Goal: Task Accomplishment & Management: Manage account settings

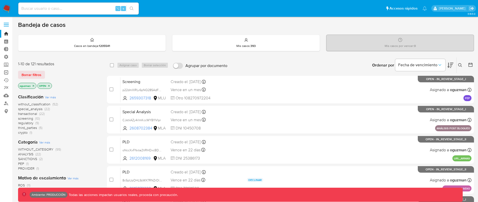
click at [9, 72] on link "Operaciones masivas" at bounding box center [30, 72] width 60 height 8
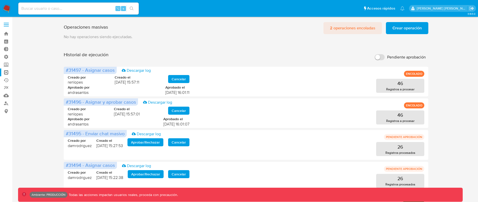
click at [351, 26] on span "2 operaciones encoladas" at bounding box center [352, 28] width 45 height 11
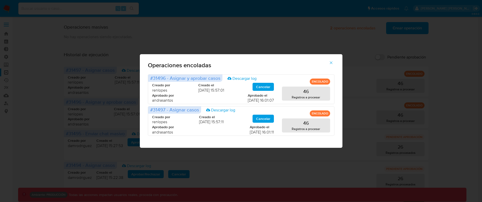
click at [328, 64] on button "button" at bounding box center [331, 63] width 18 height 12
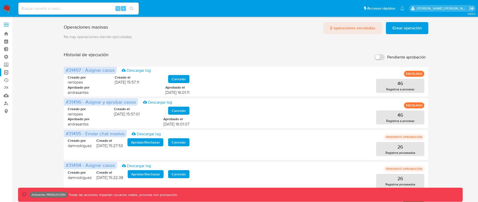
click at [354, 32] on span "2 operaciones encoladas" at bounding box center [352, 28] width 45 height 11
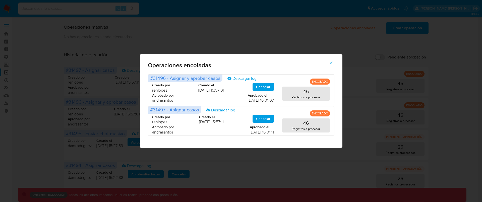
click at [330, 63] on icon "button" at bounding box center [330, 62] width 3 height 3
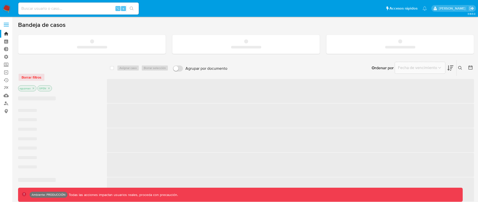
click at [8, 25] on span at bounding box center [6, 24] width 5 height 1
click at [0, 0] on input "checkbox" at bounding box center [0, 0] width 0 height 0
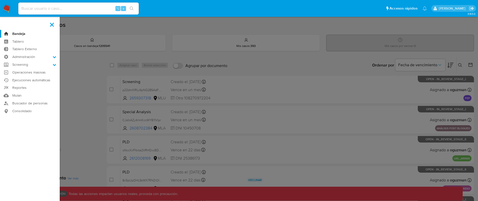
click at [378, 158] on label at bounding box center [239, 100] width 478 height 201
click at [0, 0] on input "checkbox" at bounding box center [0, 0] width 0 height 0
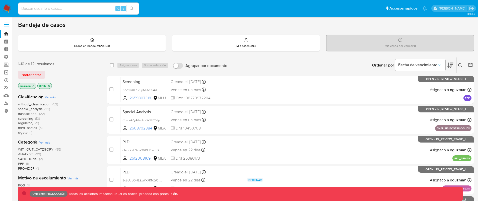
click at [7, 73] on link "Operaciones masivas" at bounding box center [30, 72] width 60 height 8
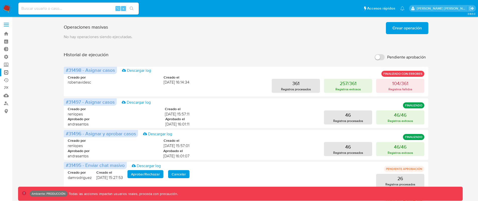
click at [6, 25] on label at bounding box center [6, 24] width 13 height 11
click at [0, 0] on input "checkbox" at bounding box center [0, 0] width 0 height 0
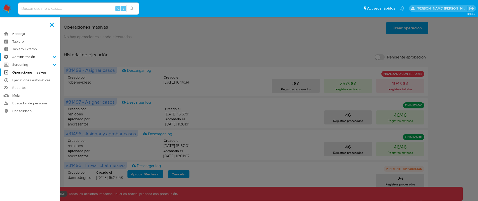
click at [34, 58] on label "Administración" at bounding box center [30, 57] width 60 height 8
click at [0, 0] on input "Administración" at bounding box center [0, 0] width 0 height 0
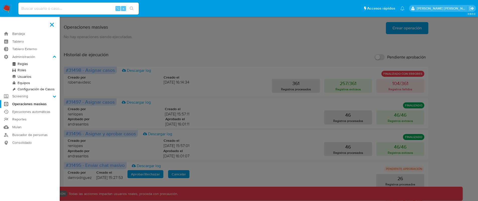
click at [24, 71] on link "Roles" at bounding box center [30, 70] width 60 height 6
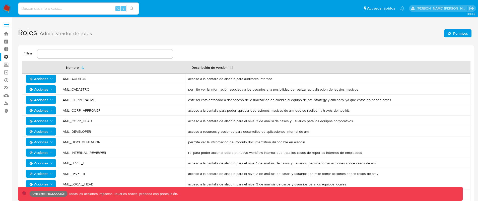
click at [460, 34] on span "Permisos" at bounding box center [460, 33] width 15 height 8
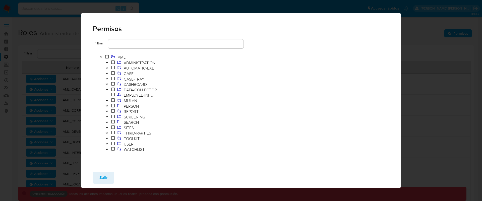
click at [425, 19] on div "Permisos Filtrar AML ADMINISTRATION AUTOMATIC-EXE CASE CASE-TRAY DASHBOARD DATA…" at bounding box center [241, 100] width 482 height 201
click at [113, 176] on div "Salir" at bounding box center [241, 178] width 320 height 20
drag, startPoint x: 111, startPoint y: 175, endPoint x: 107, endPoint y: 168, distance: 7.7
click at [111, 175] on button "Salir" at bounding box center [103, 178] width 21 height 12
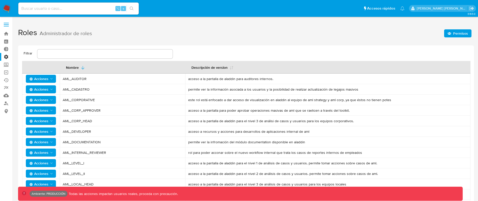
click at [7, 27] on label at bounding box center [6, 24] width 13 height 11
click at [0, 0] on input "checkbox" at bounding box center [0, 0] width 0 height 0
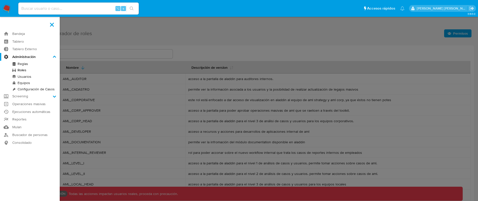
click at [28, 77] on link "Usuarios" at bounding box center [30, 77] width 60 height 6
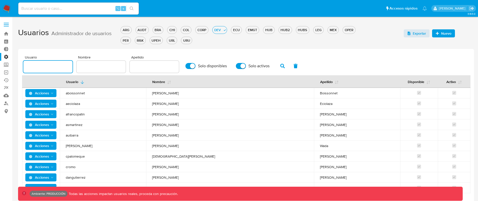
click at [60, 64] on input "text" at bounding box center [47, 66] width 49 height 7
paste input "deisycardena"
type input "deisycardena"
click at [182, 29] on div "COL" at bounding box center [186, 30] width 10 height 5
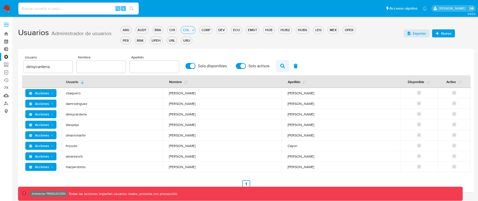
click at [281, 65] on icon "button" at bounding box center [282, 66] width 5 height 5
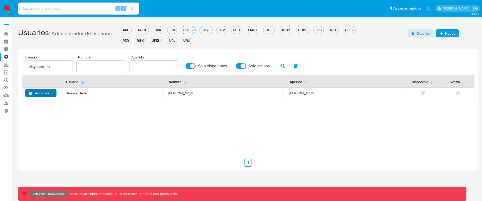
click at [52, 93] on polygon "Acciones" at bounding box center [52, 93] width 2 height 1
click at [43, 119] on button "Permisos" at bounding box center [41, 118] width 45 height 12
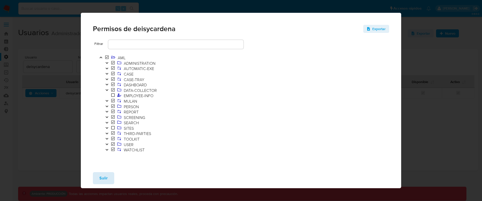
click at [111, 179] on button "Salir" at bounding box center [103, 178] width 21 height 12
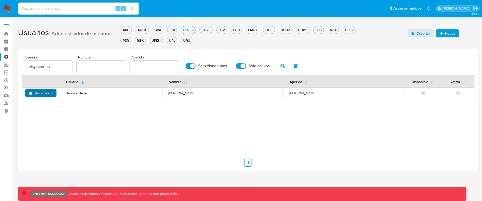
click at [55, 97] on td "Acciones" at bounding box center [41, 93] width 38 height 11
click at [50, 94] on icon "Acciones" at bounding box center [52, 93] width 4 height 4
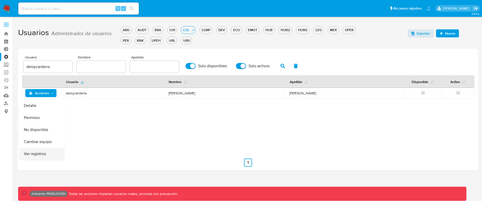
click at [51, 149] on button "Ver registros" at bounding box center [41, 154] width 45 height 12
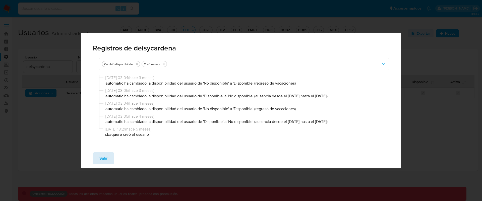
click at [103, 159] on span "Salir" at bounding box center [103, 158] width 8 height 11
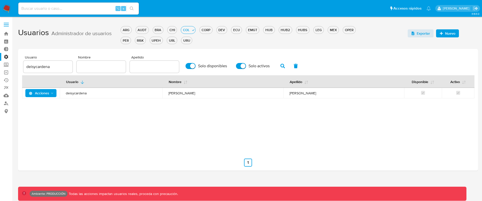
click at [53, 93] on icon "Acciones" at bounding box center [52, 93] width 4 height 4
click at [43, 108] on button "Detalle" at bounding box center [41, 106] width 45 height 12
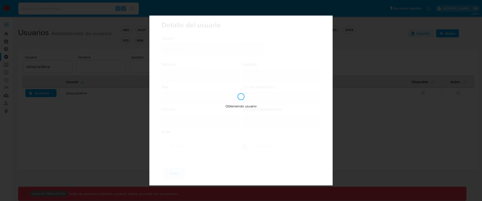
type input "Deisy Esperanza"
type input "Cardenas"
type input "Colombia"
type input "deisyesperanza.cardenas@mercadolibre.com.co"
type input "Gerente (80001635)"
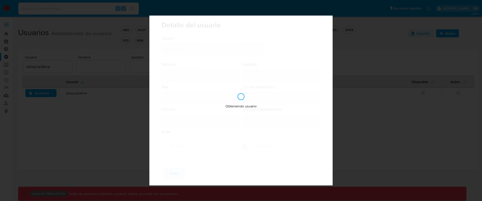
type input "Risk & Compliance AML Countries"
checkbox input "true"
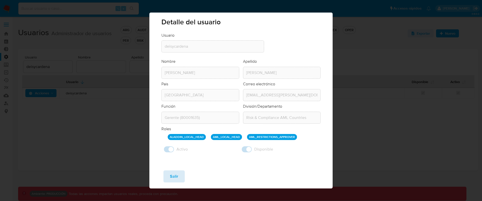
click at [176, 180] on span "Salir" at bounding box center [174, 176] width 8 height 11
checkbox input "false"
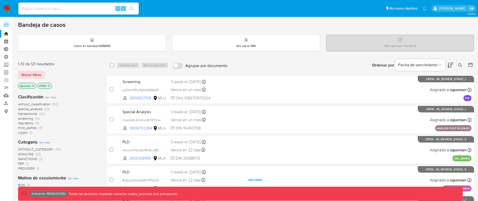
click at [6, 73] on link "Operaciones masivas" at bounding box center [30, 72] width 60 height 8
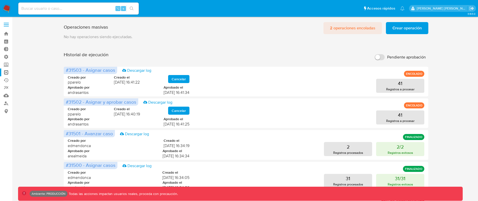
click at [350, 28] on span "2 operaciones encoladas" at bounding box center [352, 28] width 45 height 11
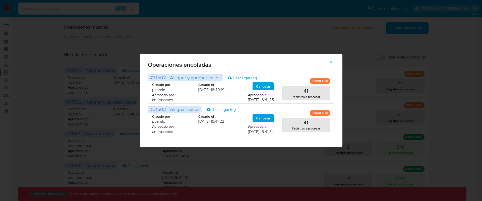
click at [331, 63] on icon "button" at bounding box center [331, 62] width 5 height 5
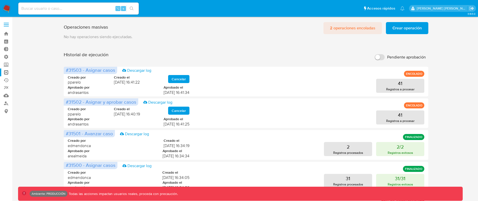
click at [351, 32] on span "2 operaciones encoladas" at bounding box center [352, 28] width 45 height 11
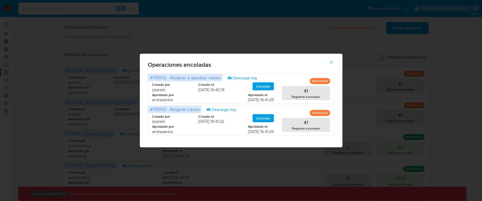
click at [331, 62] on icon "button" at bounding box center [331, 62] width 5 height 5
